Goal: Task Accomplishment & Management: Use online tool/utility

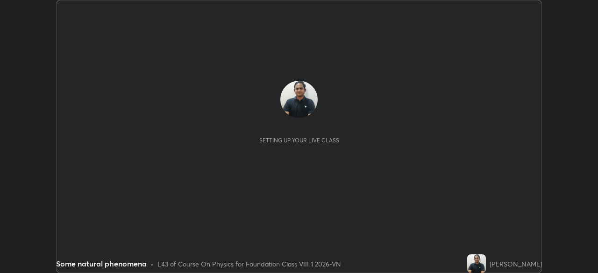
scroll to position [273, 597]
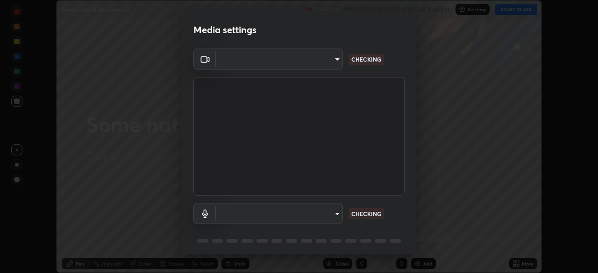
type input "9233a0e0a263b929919b735b0f084d3bf96293af2dbdf5f4a7f48b79dee29d39"
type input "default"
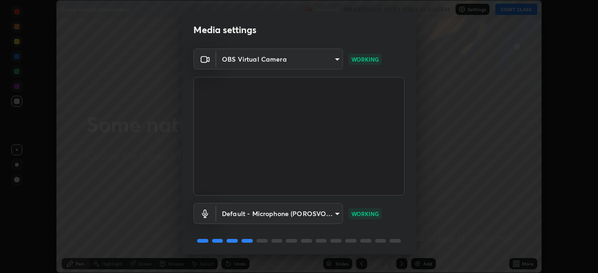
scroll to position [33, 0]
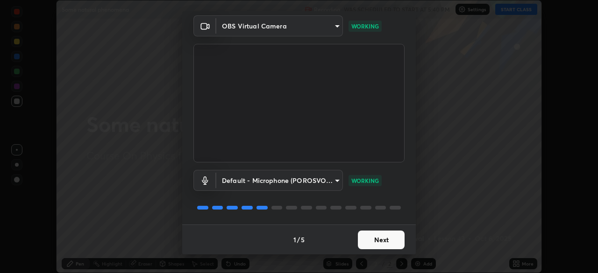
click at [366, 236] on button "Next" at bounding box center [381, 240] width 47 height 19
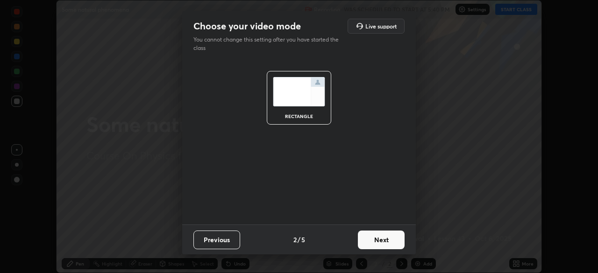
scroll to position [0, 0]
click at [368, 241] on button "Next" at bounding box center [381, 240] width 47 height 19
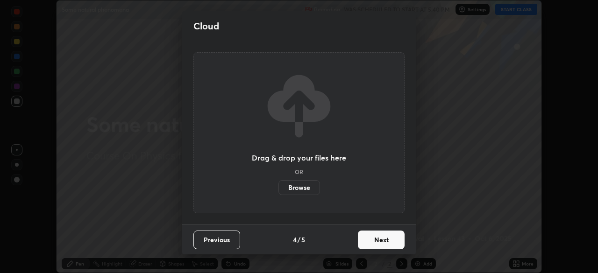
click at [368, 240] on button "Next" at bounding box center [381, 240] width 47 height 19
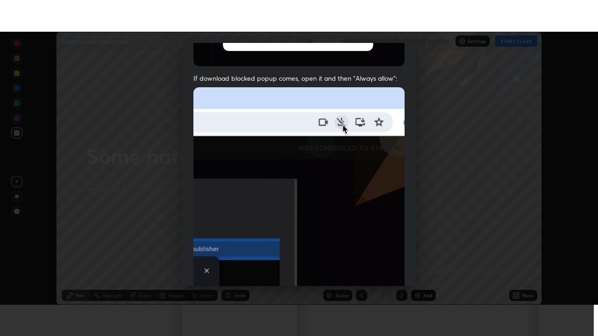
scroll to position [224, 0]
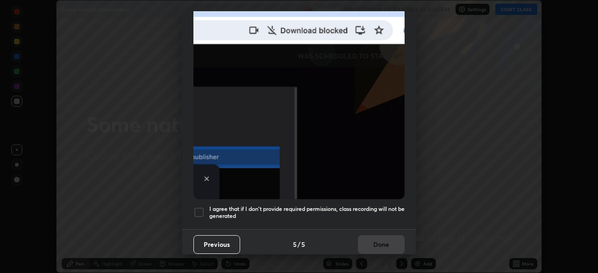
click at [194, 209] on div at bounding box center [198, 212] width 11 height 11
click at [359, 236] on button "Done" at bounding box center [381, 244] width 47 height 19
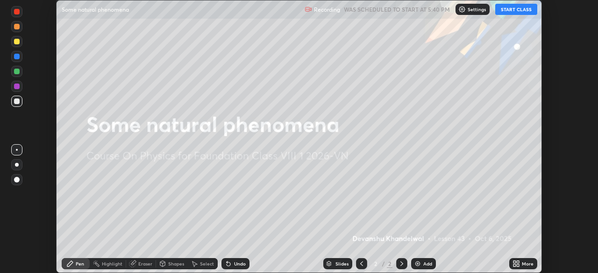
click at [503, 10] on button "START CLASS" at bounding box center [516, 9] width 42 height 11
click at [514, 262] on icon at bounding box center [514, 262] width 2 height 2
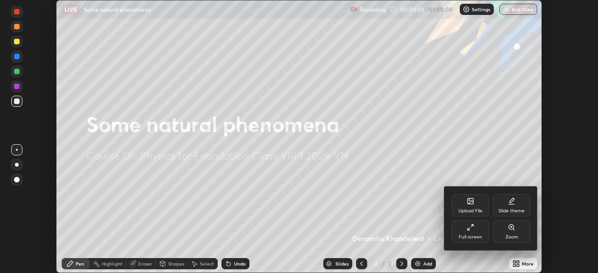
click at [457, 223] on div "Full screen" at bounding box center [470, 231] width 37 height 22
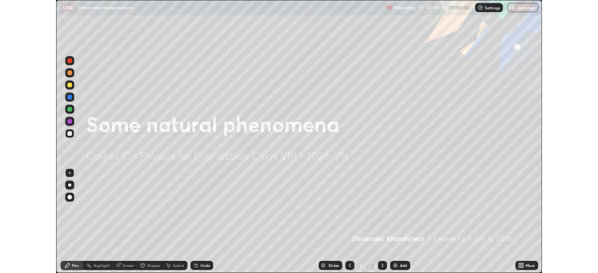
scroll to position [336, 598]
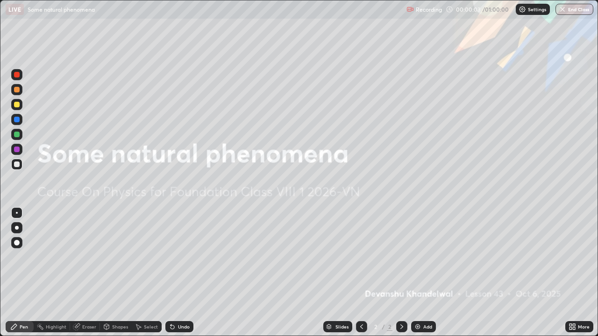
click at [419, 273] on img at bounding box center [417, 326] width 7 height 7
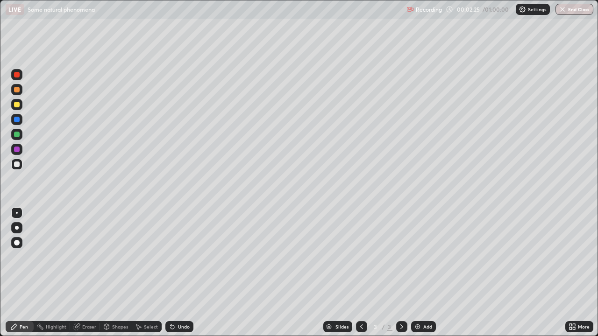
click at [16, 147] on div at bounding box center [17, 150] width 6 height 6
click at [401, 273] on icon at bounding box center [401, 326] width 7 height 7
click at [414, 273] on img at bounding box center [417, 326] width 7 height 7
click at [145, 273] on div "Select" at bounding box center [151, 327] width 14 height 5
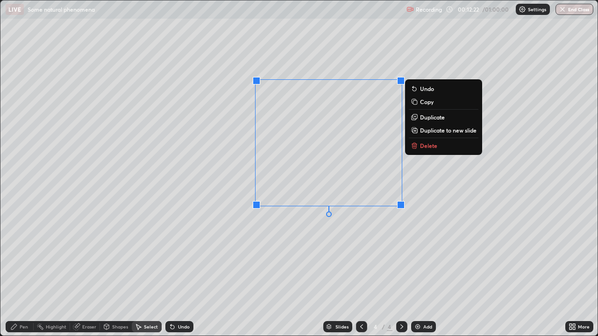
click at [428, 145] on p "Delete" at bounding box center [428, 145] width 17 height 7
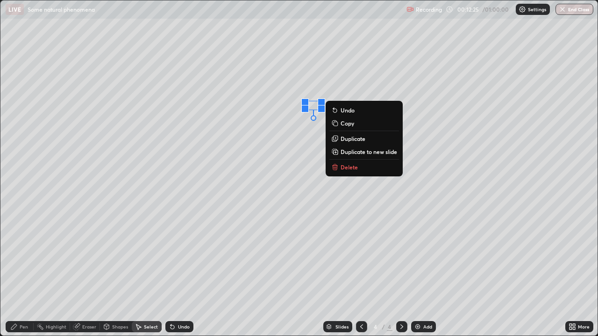
click at [356, 169] on p "Delete" at bounding box center [348, 166] width 17 height 7
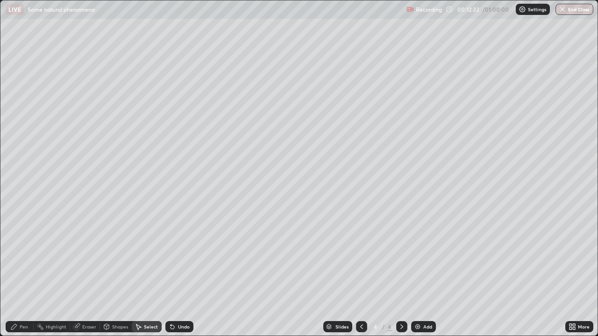
click at [22, 273] on div "Pen" at bounding box center [24, 327] width 8 height 5
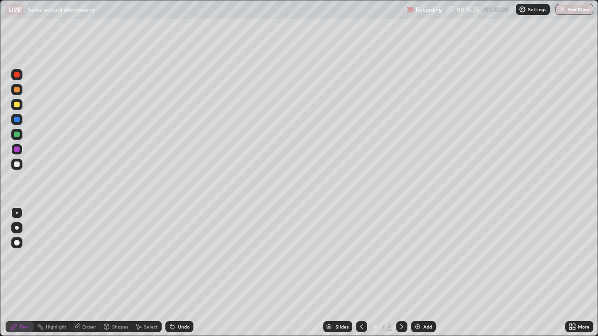
click at [421, 273] on div "Add" at bounding box center [423, 326] width 25 height 11
click at [182, 273] on div "Undo" at bounding box center [179, 326] width 28 height 11
click at [152, 273] on div "Select" at bounding box center [151, 327] width 14 height 5
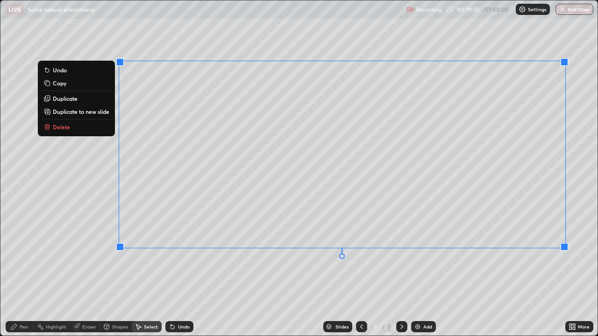
click at [56, 127] on p "Delete" at bounding box center [61, 126] width 17 height 7
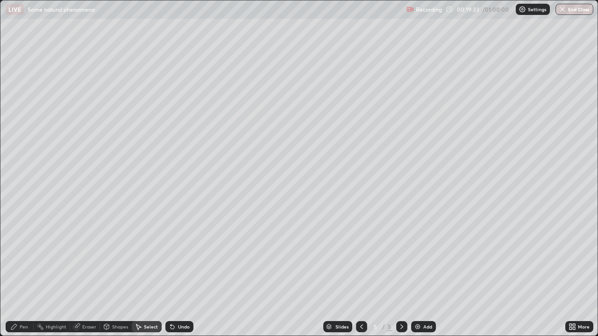
click at [18, 273] on div "Pen" at bounding box center [20, 326] width 28 height 11
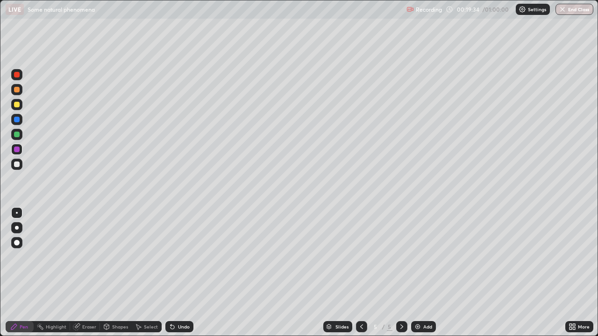
click at [16, 88] on div at bounding box center [17, 90] width 6 height 6
click at [14, 104] on div at bounding box center [17, 105] width 6 height 6
click at [16, 162] on div at bounding box center [17, 165] width 6 height 6
click at [179, 273] on div "Undo" at bounding box center [184, 327] width 12 height 5
click at [177, 273] on div "Undo" at bounding box center [179, 326] width 28 height 11
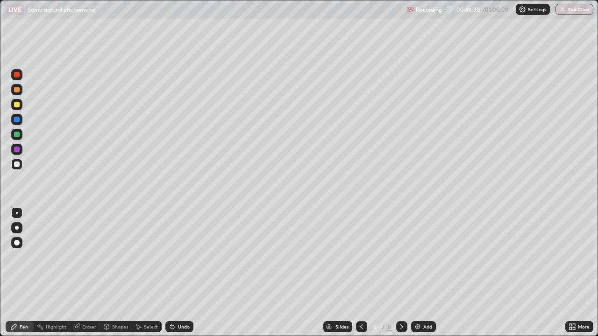
click at [174, 273] on div "Undo" at bounding box center [179, 326] width 28 height 11
click at [175, 273] on div "Undo" at bounding box center [179, 326] width 28 height 11
click at [173, 273] on div "Undo" at bounding box center [179, 326] width 28 height 11
click at [170, 273] on icon at bounding box center [170, 325] width 1 height 1
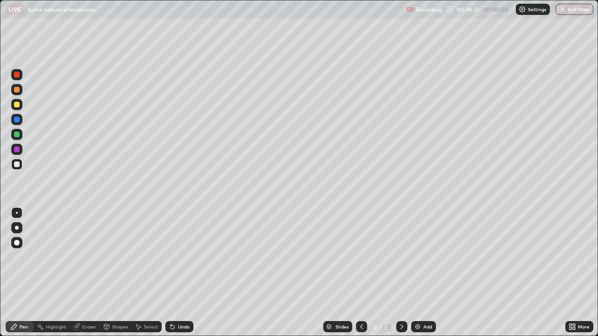
click at [171, 273] on icon at bounding box center [172, 328] width 4 height 4
click at [172, 273] on icon at bounding box center [172, 328] width 4 height 4
click at [172, 273] on icon at bounding box center [172, 326] width 7 height 7
click at [171, 273] on icon at bounding box center [172, 328] width 4 height 4
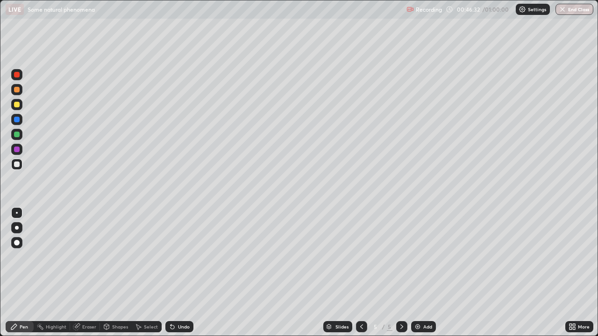
click at [172, 273] on icon at bounding box center [172, 328] width 4 height 4
click at [17, 149] on div at bounding box center [17, 150] width 6 height 6
click at [76, 273] on icon at bounding box center [76, 326] width 7 height 7
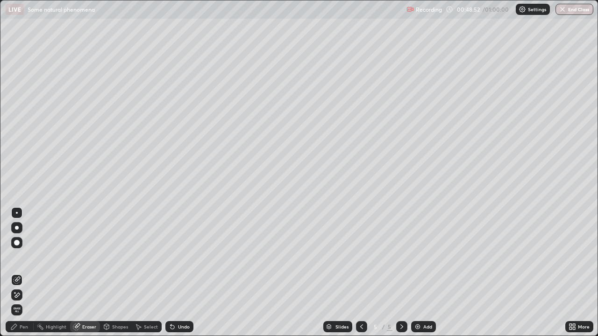
click at [414, 273] on img at bounding box center [417, 326] width 7 height 7
click at [358, 273] on icon at bounding box center [361, 326] width 7 height 7
click at [14, 273] on icon at bounding box center [14, 327] width 6 height 6
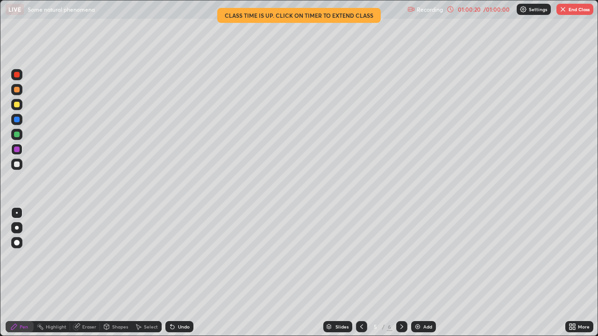
click at [573, 11] on button "End Class" at bounding box center [574, 9] width 37 height 11
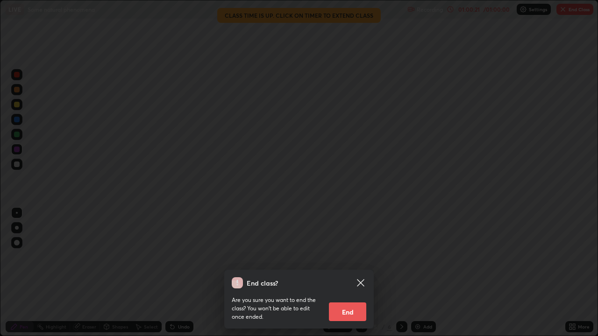
click at [353, 273] on button "End" at bounding box center [347, 312] width 37 height 19
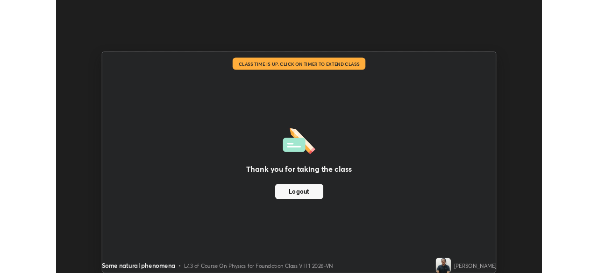
scroll to position [46430, 46106]
